Goal: Task Accomplishment & Management: Use online tool/utility

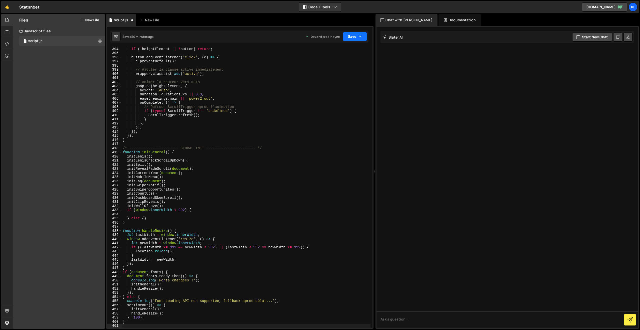
scroll to position [1622, 0]
click at [352, 38] on button "Save" at bounding box center [355, 36] width 24 height 9
click at [322, 68] on div "50 minutes ago" at bounding box center [332, 70] width 22 height 4
drag, startPoint x: 244, startPoint y: 81, endPoint x: 281, endPoint y: 51, distance: 47.3
click at [245, 84] on div "if ( ! heightElement || ! button ) return ; button . addEventListener ( 'click'…" at bounding box center [246, 191] width 249 height 289
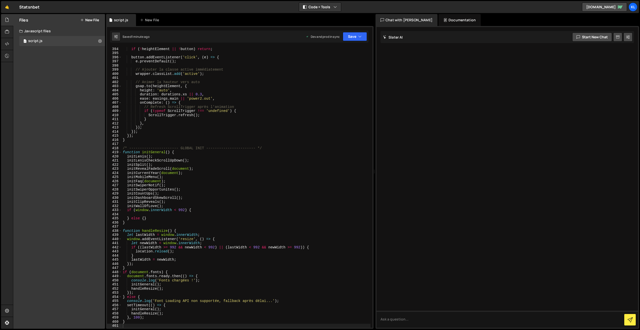
type textarea "}"
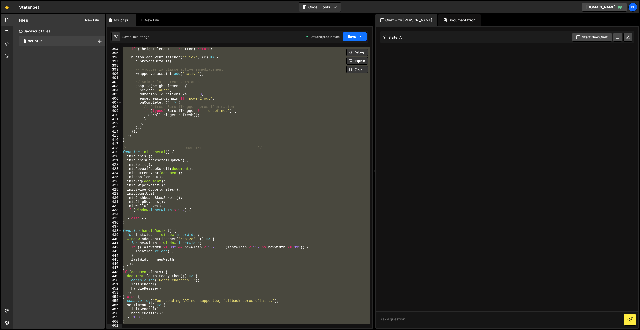
paste textarea
click at [347, 36] on button "Save" at bounding box center [355, 36] width 24 height 9
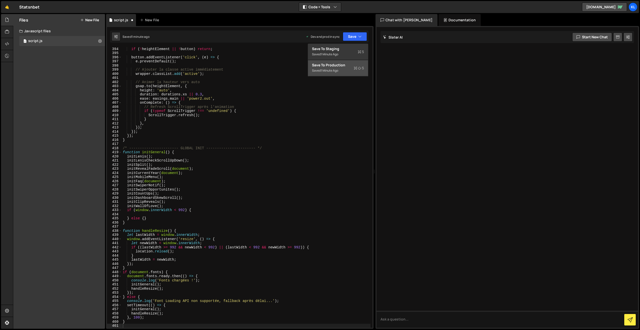
click at [318, 65] on div "Save to Production S" at bounding box center [338, 65] width 52 height 5
drag, startPoint x: 235, startPoint y: 97, endPoint x: 253, endPoint y: 77, distance: 26.4
click at [235, 97] on div "if ( ! heightElement || ! button ) return ; button . addEventListener ( 'click'…" at bounding box center [246, 191] width 249 height 289
type textarea "}"
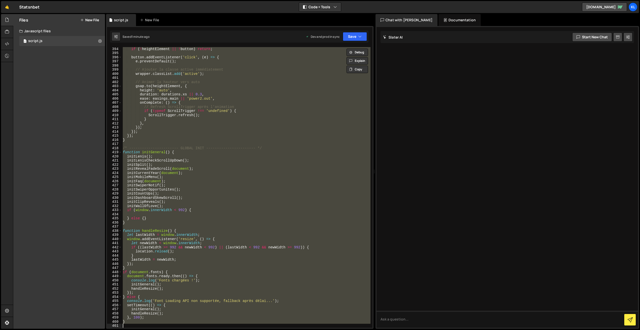
paste textarea
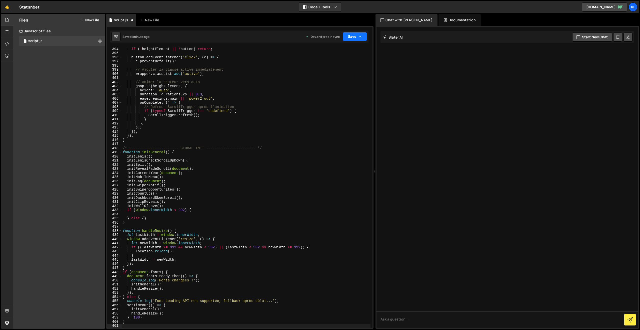
click at [348, 39] on button "Save" at bounding box center [355, 36] width 24 height 9
drag, startPoint x: 327, startPoint y: 67, endPoint x: 193, endPoint y: 27, distance: 140.5
click at [327, 67] on div "Save to Production S" at bounding box center [338, 65] width 52 height 5
drag, startPoint x: 181, startPoint y: 119, endPoint x: 214, endPoint y: 106, distance: 35.9
click at [181, 119] on div "if ( ! heightElement || ! button ) return ; button . addEventListener ( 'click'…" at bounding box center [246, 191] width 249 height 289
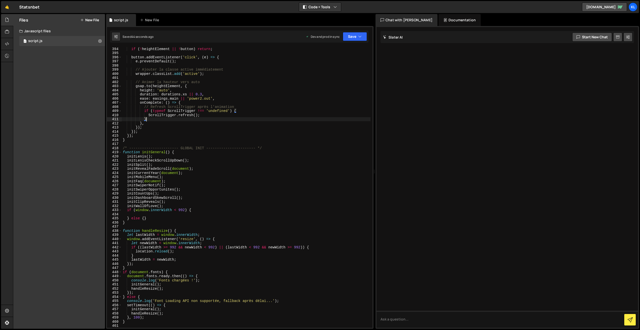
type textarea "}"
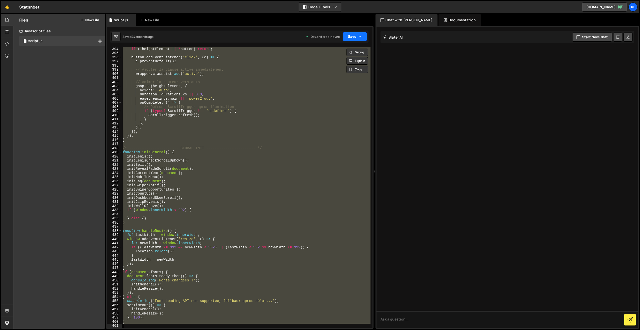
paste textarea
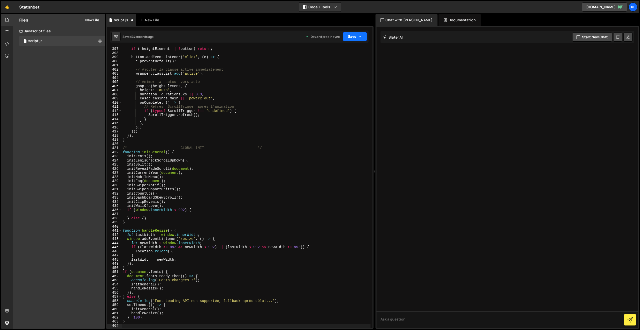
drag, startPoint x: 359, startPoint y: 36, endPoint x: 349, endPoint y: 54, distance: 19.9
click at [358, 36] on icon "button" at bounding box center [360, 36] width 4 height 5
click at [337, 67] on div "Save to Production S" at bounding box center [338, 65] width 52 height 5
click at [213, 117] on div "if ( ! heightElement || ! button ) return ; button . addEventListener ( 'click'…" at bounding box center [246, 191] width 249 height 289
type textarea "}"
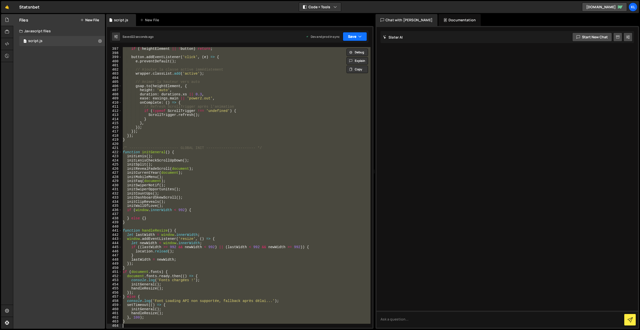
paste textarea
click at [342, 35] on div "Dev and prod in sync Upgrade to Edit Save Save to Staging S Saved 22 seconds ag…" at bounding box center [336, 36] width 61 height 9
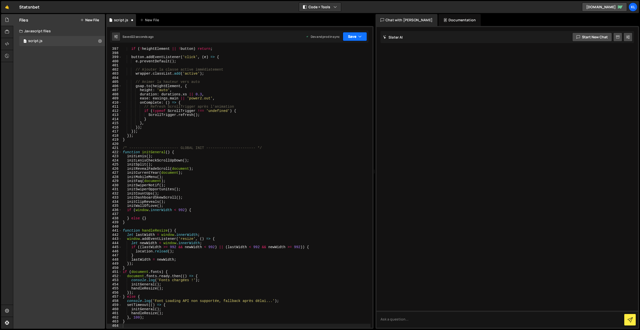
click at [357, 34] on button "Save" at bounding box center [355, 36] width 24 height 9
click at [331, 68] on div "Saved 21 seconds ago" at bounding box center [338, 71] width 52 height 6
click at [223, 109] on div "if ( ! heightElement || ! button ) return ; button . addEventListener ( 'click'…" at bounding box center [246, 191] width 249 height 289
type textarea "}"
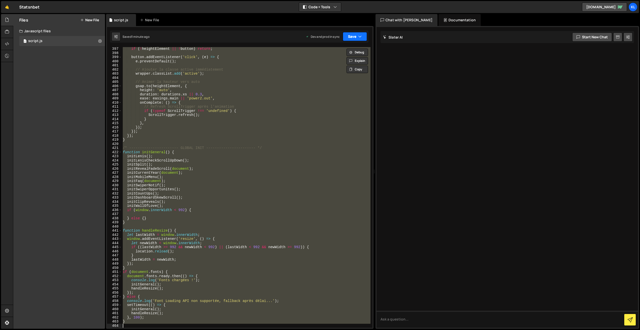
paste textarea
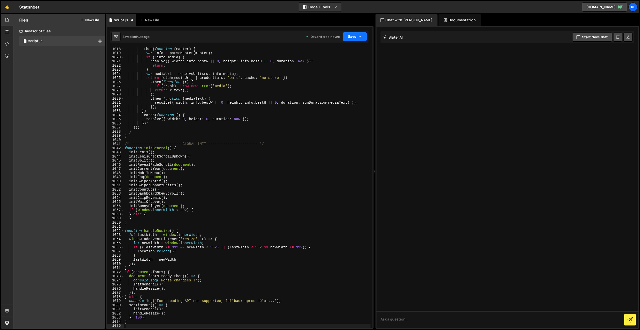
click at [352, 38] on button "Save" at bounding box center [355, 36] width 24 height 9
click at [324, 67] on div "Save to Production S" at bounding box center [338, 65] width 52 height 5
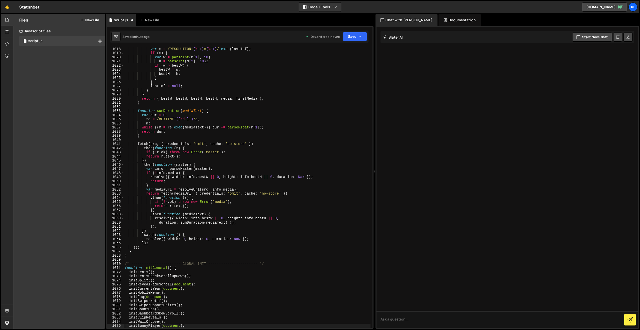
scroll to position [4196, 0]
click at [353, 37] on button "Save" at bounding box center [355, 36] width 24 height 9
click at [346, 68] on div "Saved 4 minutes ago" at bounding box center [338, 71] width 52 height 6
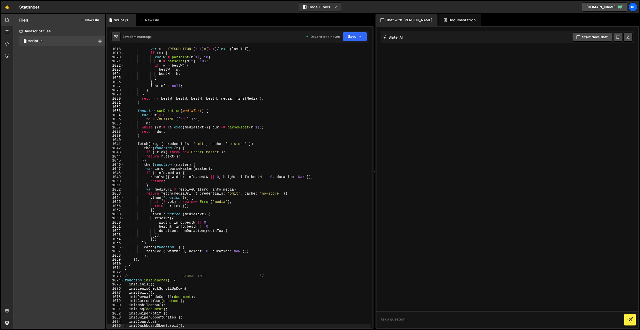
click at [280, 130] on div "var m = /RESOLUTION= ( \d +) x ( \d +) / . exec ( lastInf ) ; if ( m ) { var w …" at bounding box center [247, 191] width 247 height 289
type textarea "}"
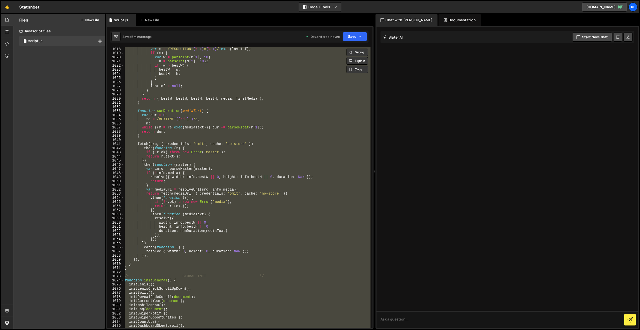
paste textarea
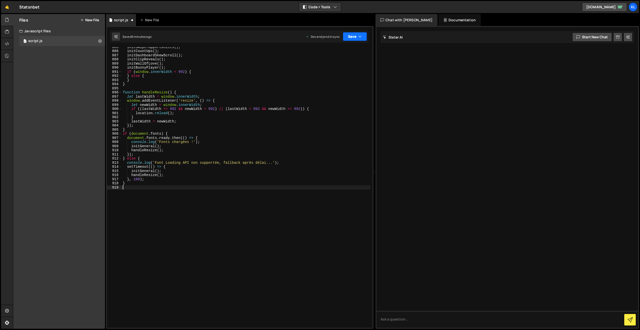
click at [349, 39] on button "Save" at bounding box center [355, 36] width 24 height 9
click at [325, 71] on div "6 minutes ago" at bounding box center [331, 70] width 20 height 4
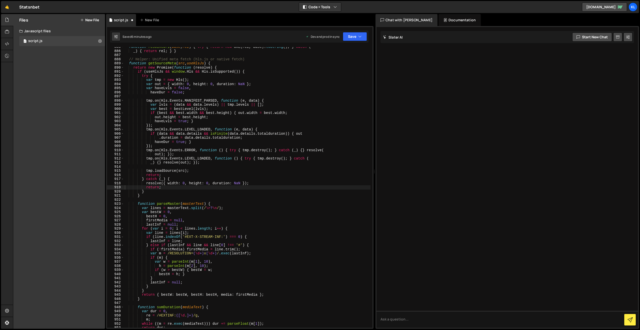
scroll to position [3650, 0]
